Goal: Information Seeking & Learning: Learn about a topic

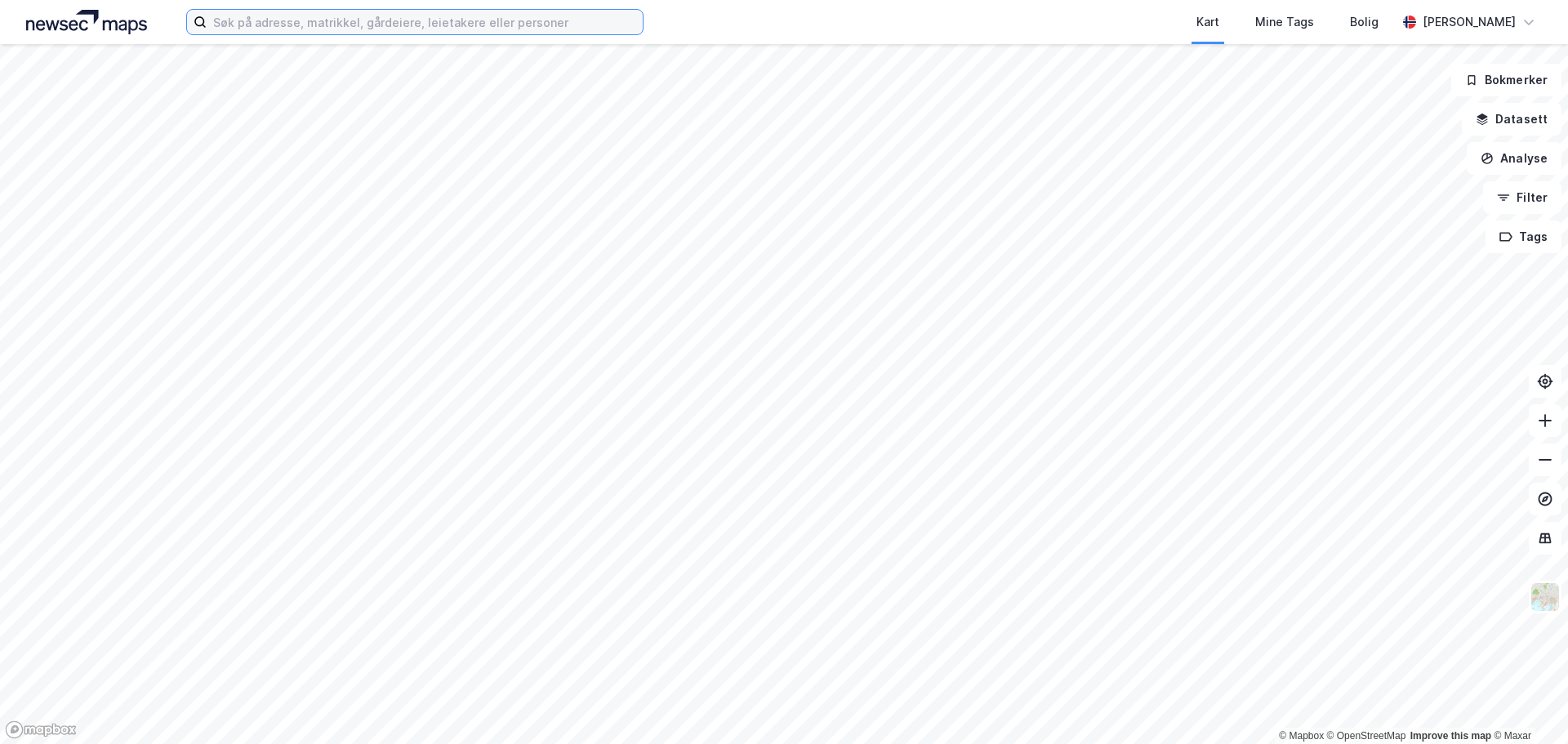
click at [284, 27] on input at bounding box center [425, 22] width 436 height 25
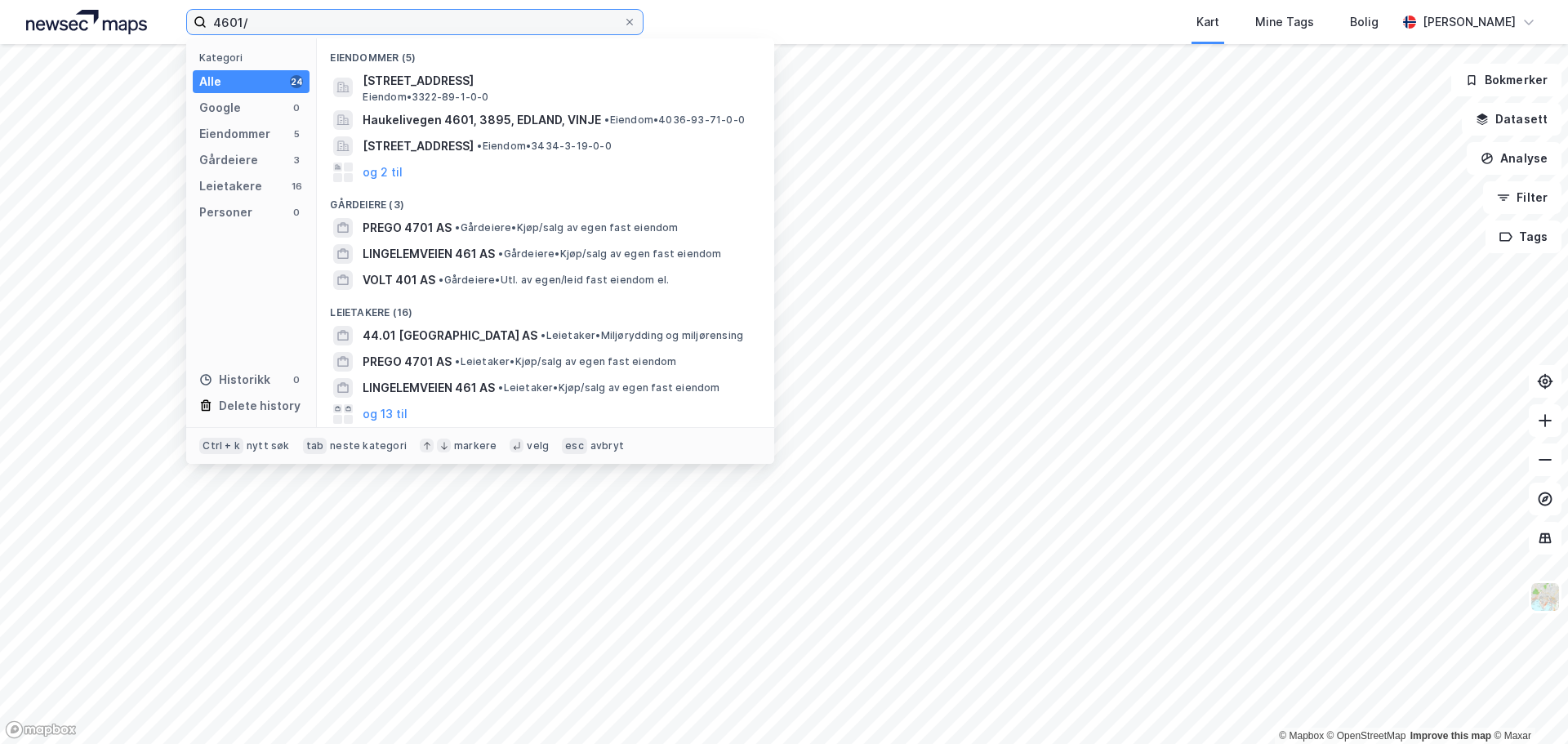
drag, startPoint x: 294, startPoint y: 24, endPoint x: 41, endPoint y: -32, distance: 259.1
click at [41, 0] on html "4601/ Kategori Alle 24 Google 0 Eiendommer 5 Gårdeiere 3 Leietakere 16 Personer…" at bounding box center [784, 372] width 1568 height 744
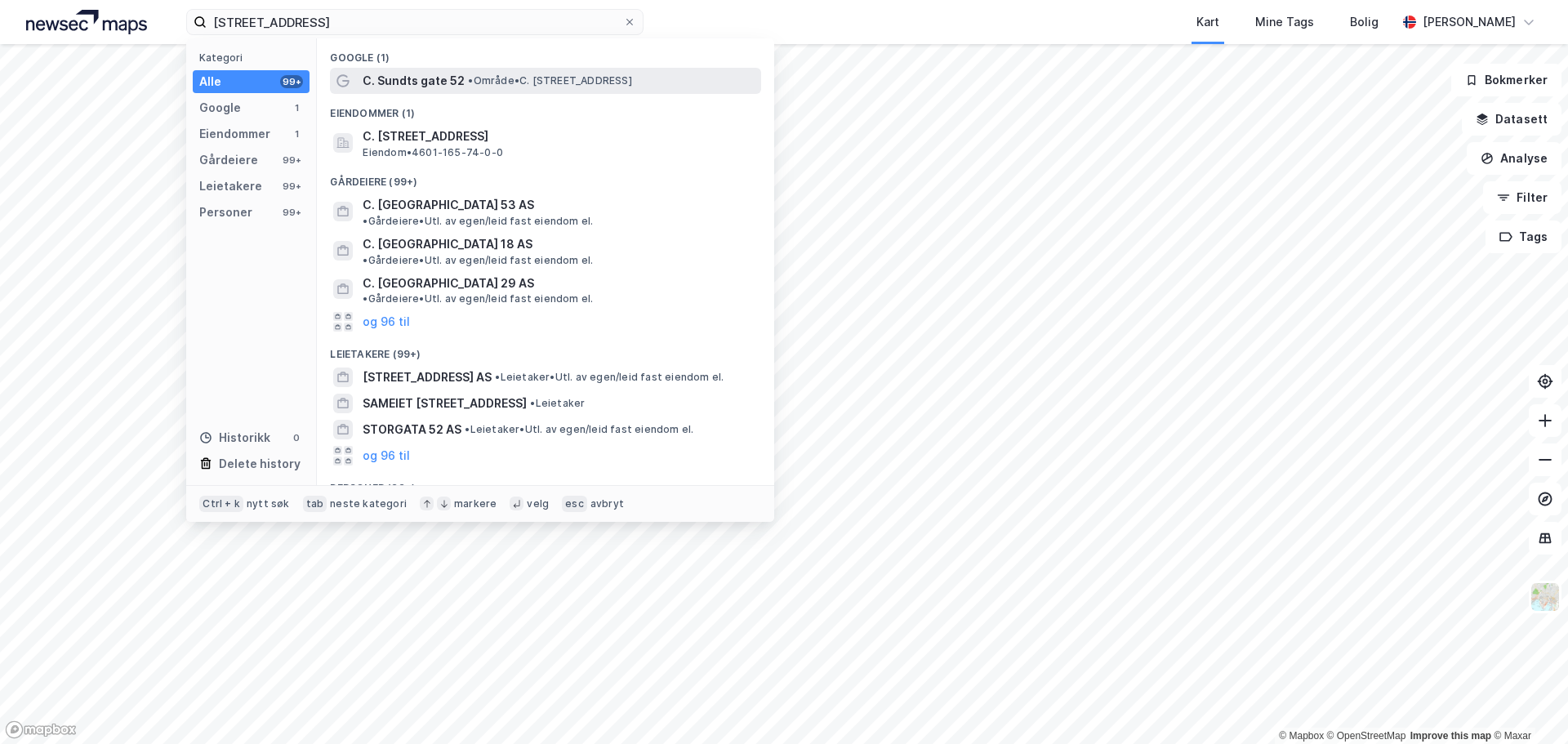
click at [562, 80] on span "• Område • C. [STREET_ADDRESS]" at bounding box center [549, 81] width 164 height 13
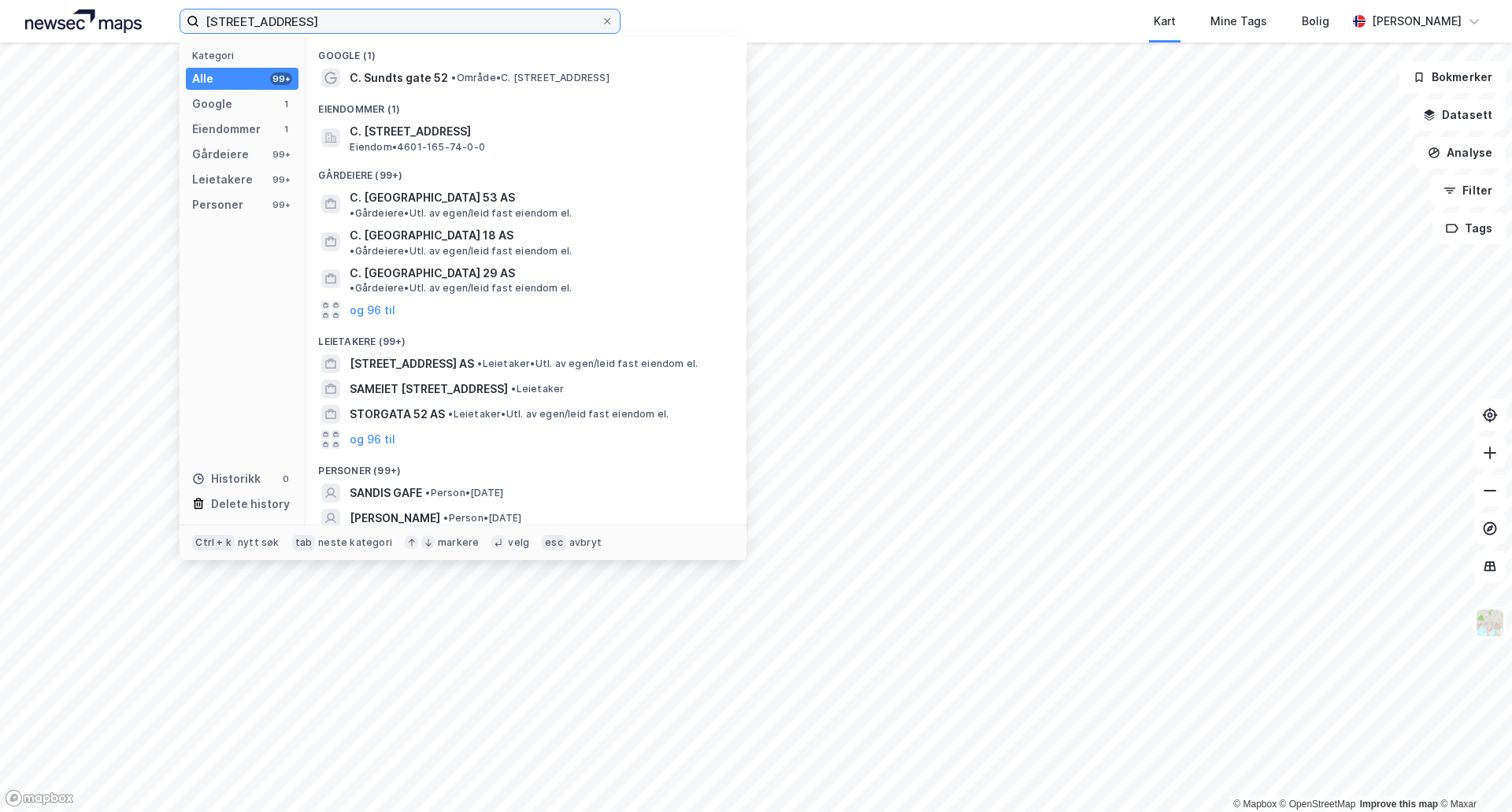
drag, startPoint x: 309, startPoint y: 20, endPoint x: 67, endPoint y: 18, distance: 242.0
click at [78, 20] on div "[STREET_ADDRESS] Kategori Alle 99+ Google 1 Eiendommer 1 Gårdeiere 99+ Leietake…" at bounding box center [756, 21] width 1512 height 43
type input "4601/165/74"
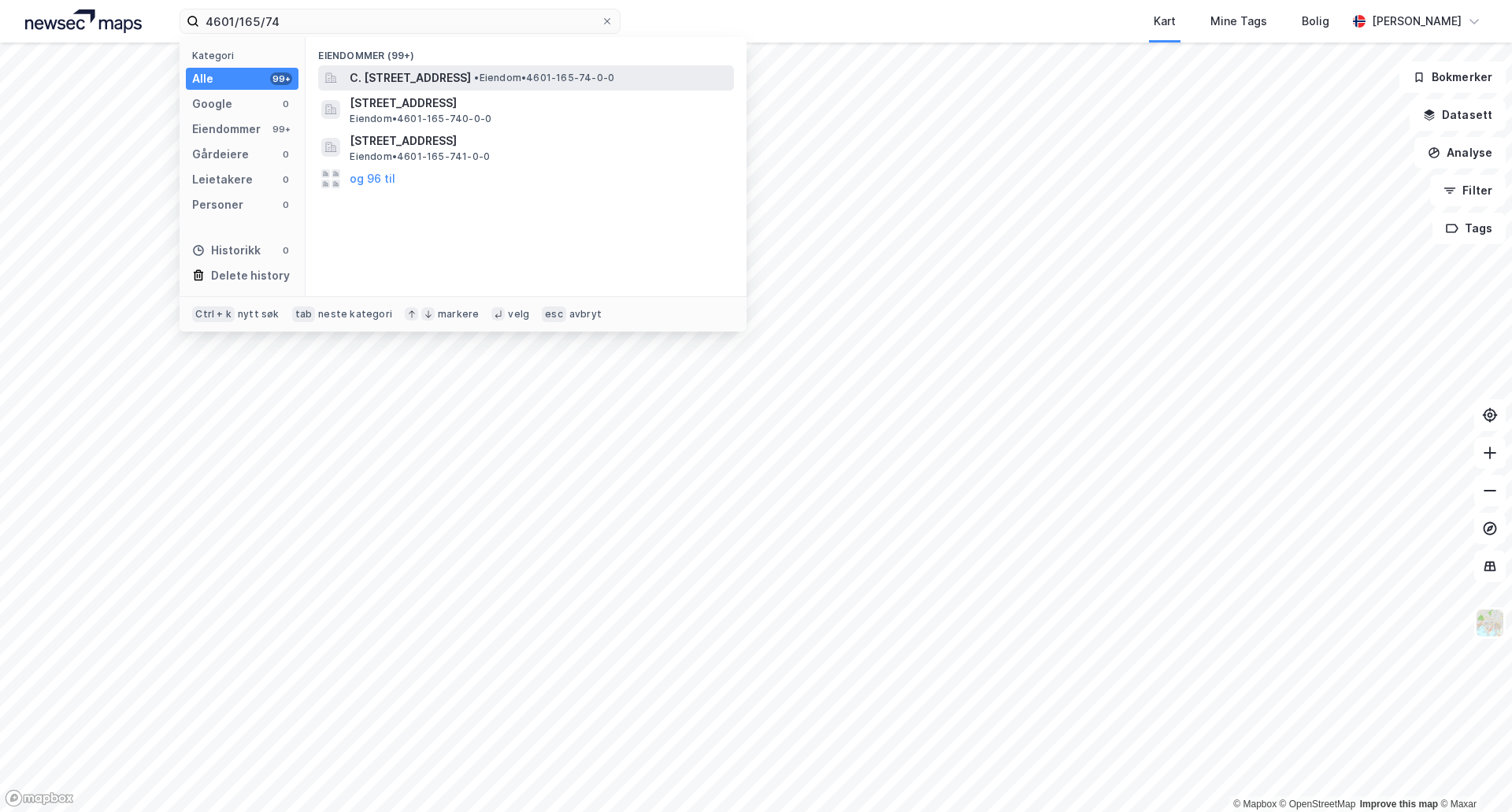
click at [397, 75] on span "C. [STREET_ADDRESS]" at bounding box center [410, 78] width 121 height 19
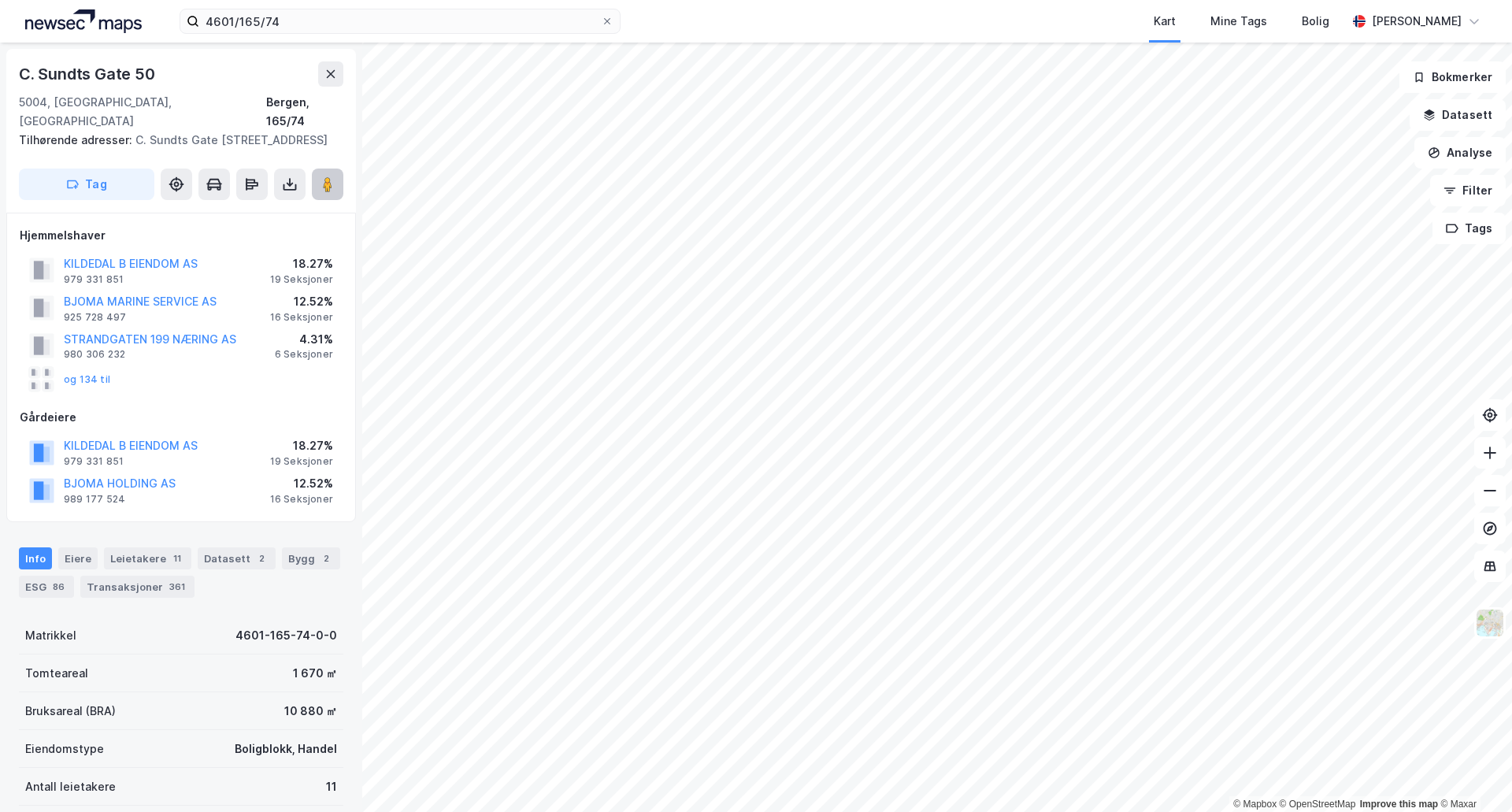
click at [331, 177] on image at bounding box center [327, 184] width 9 height 15
click at [125, 585] on div "Transaksjoner 361" at bounding box center [137, 587] width 114 height 22
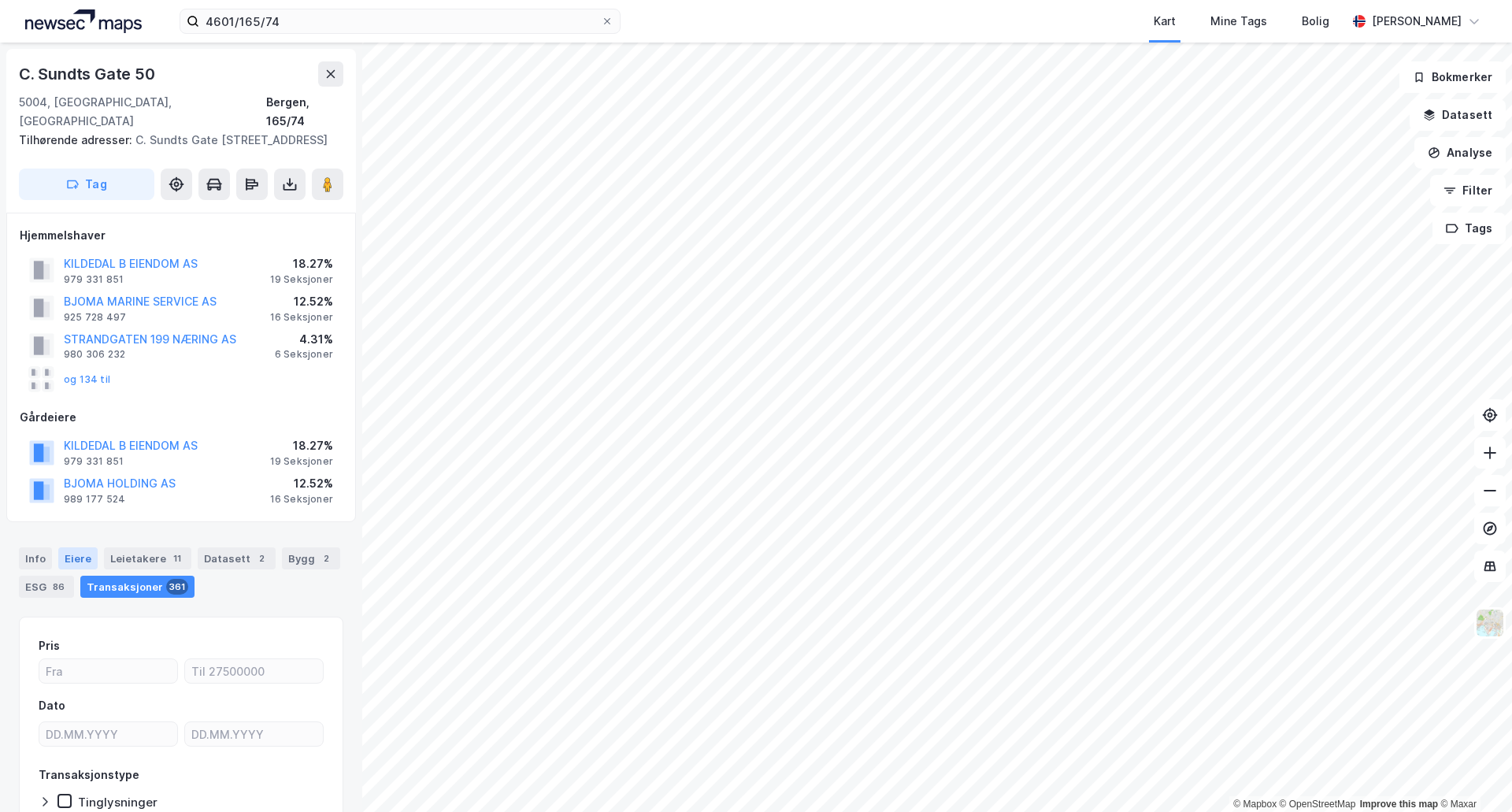
click at [77, 558] on div "Eiere" at bounding box center [78, 559] width 39 height 22
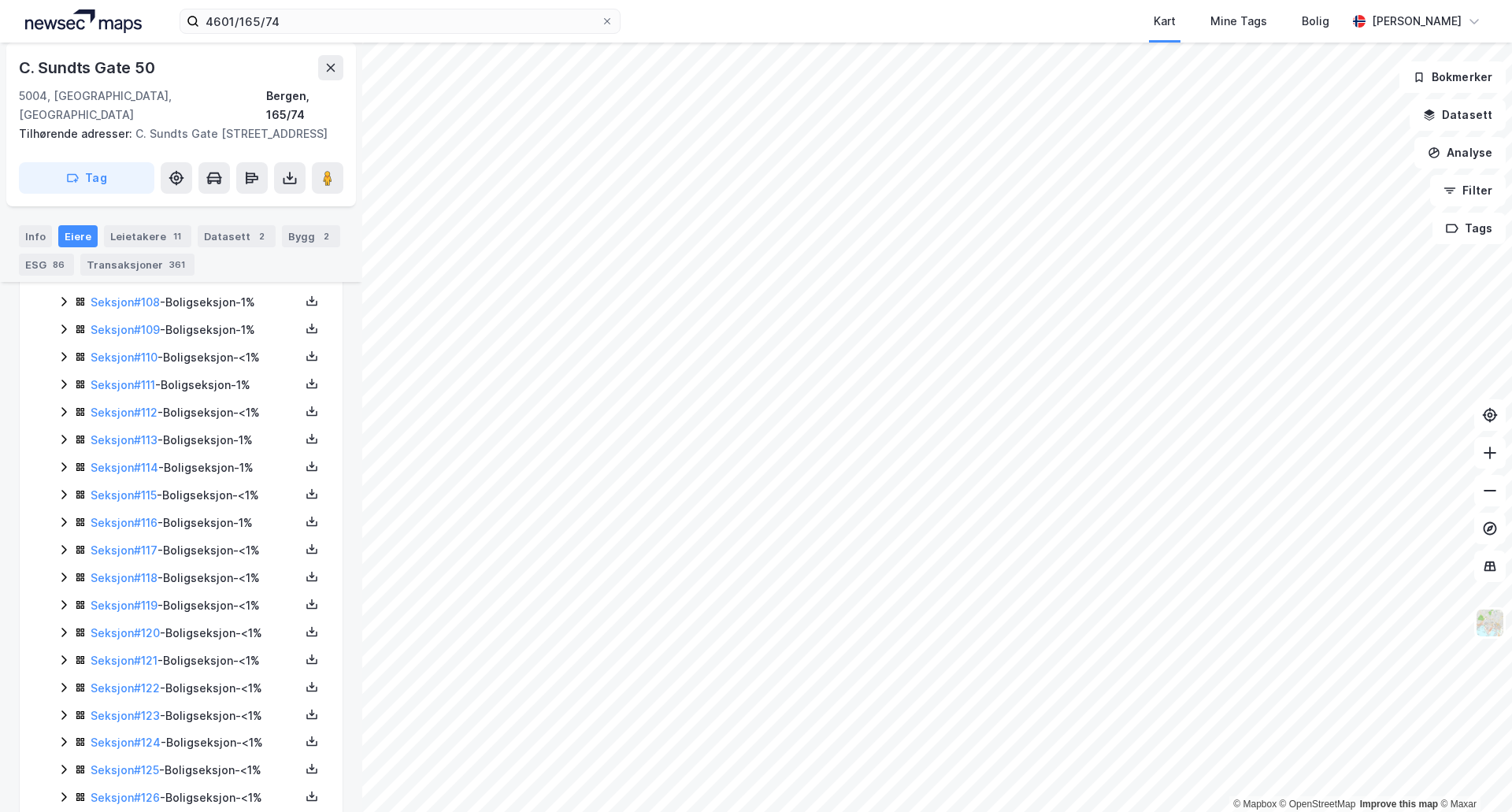
scroll to position [3623, 0]
